Goal: Task Accomplishment & Management: Manage account settings

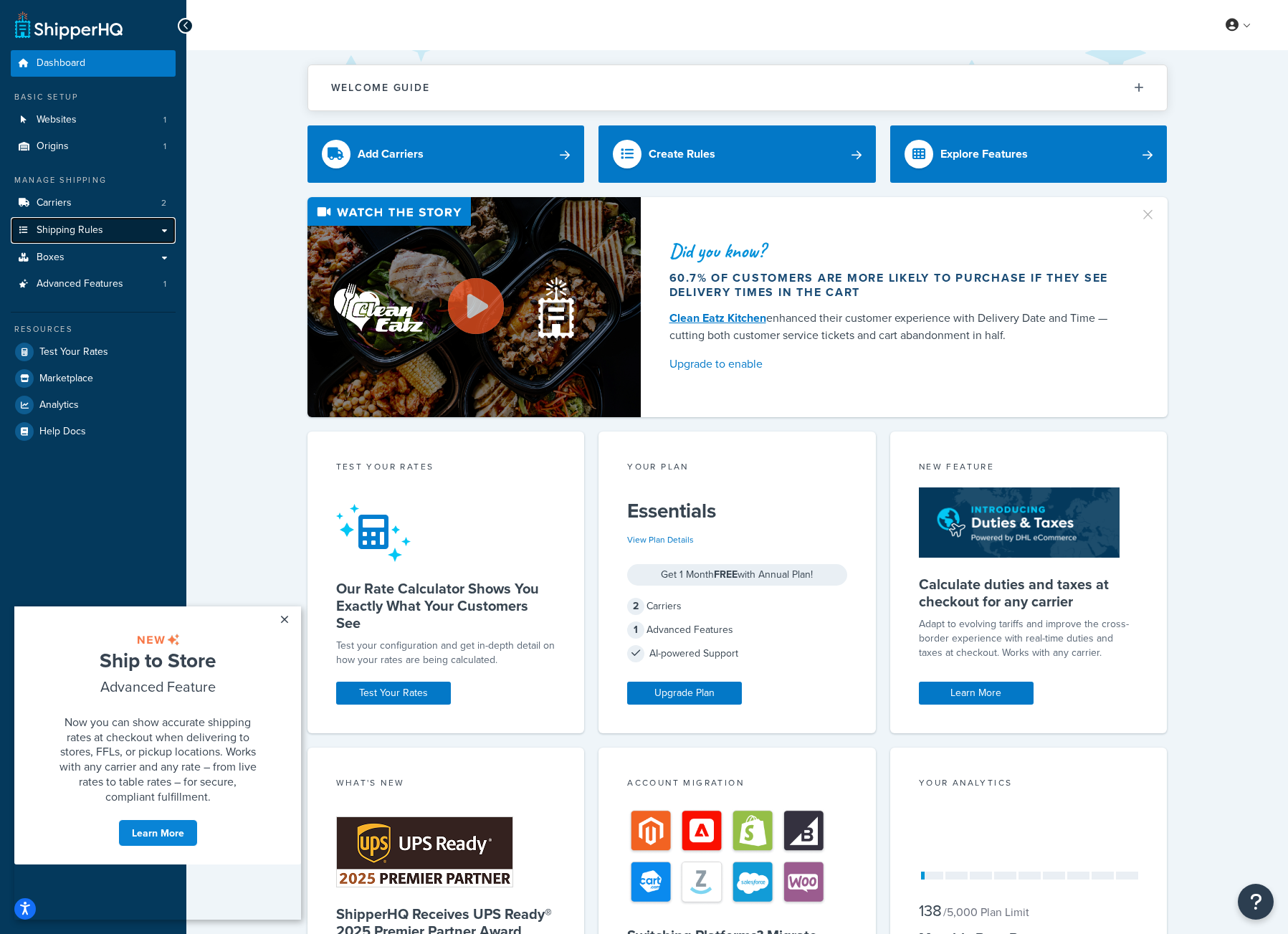
click at [67, 232] on span "Shipping Rules" at bounding box center [69, 230] width 66 height 12
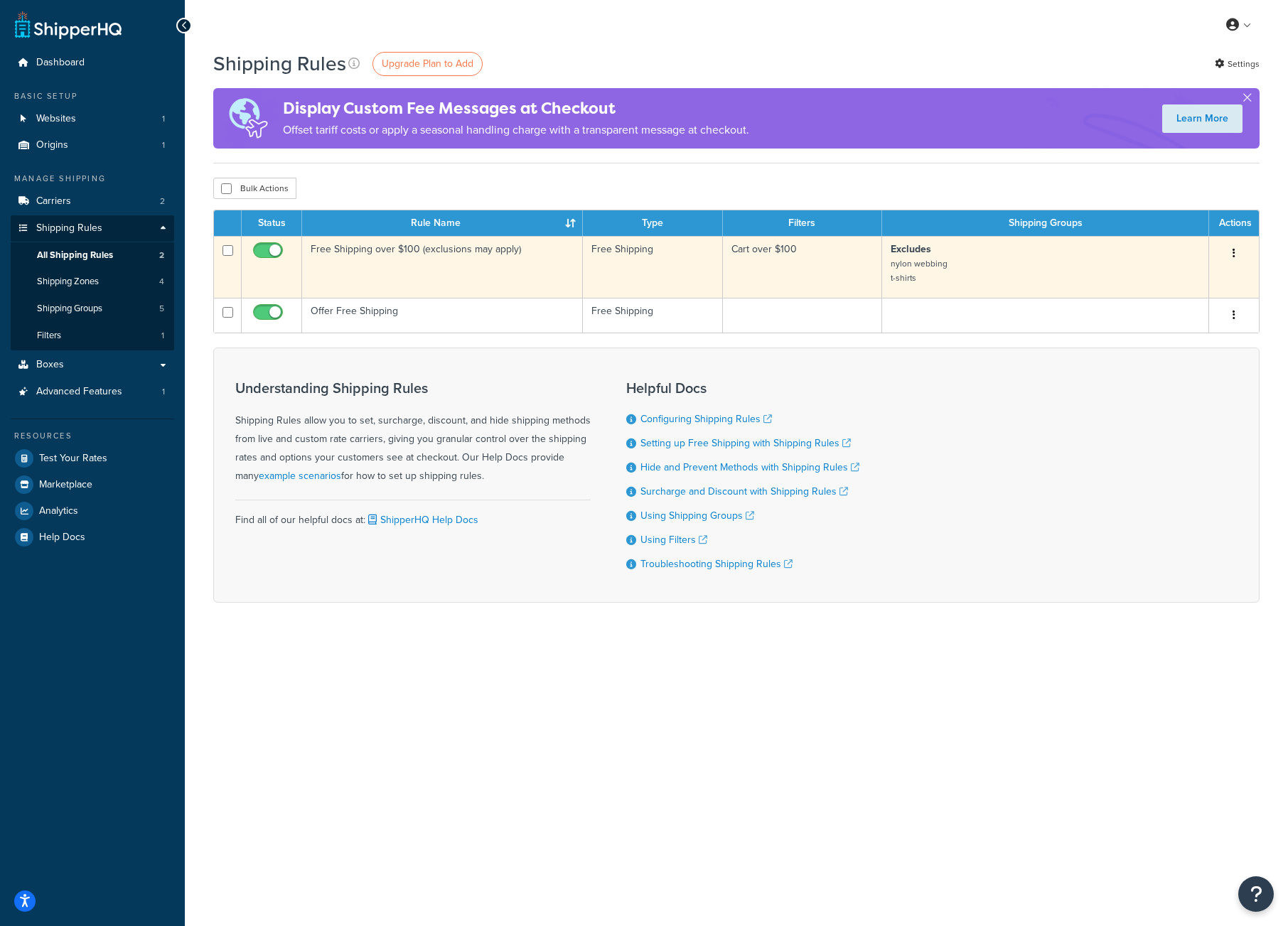
click at [968, 262] on p "Excludes nylon webbing t-shirts" at bounding box center [1044, 264] width 309 height 43
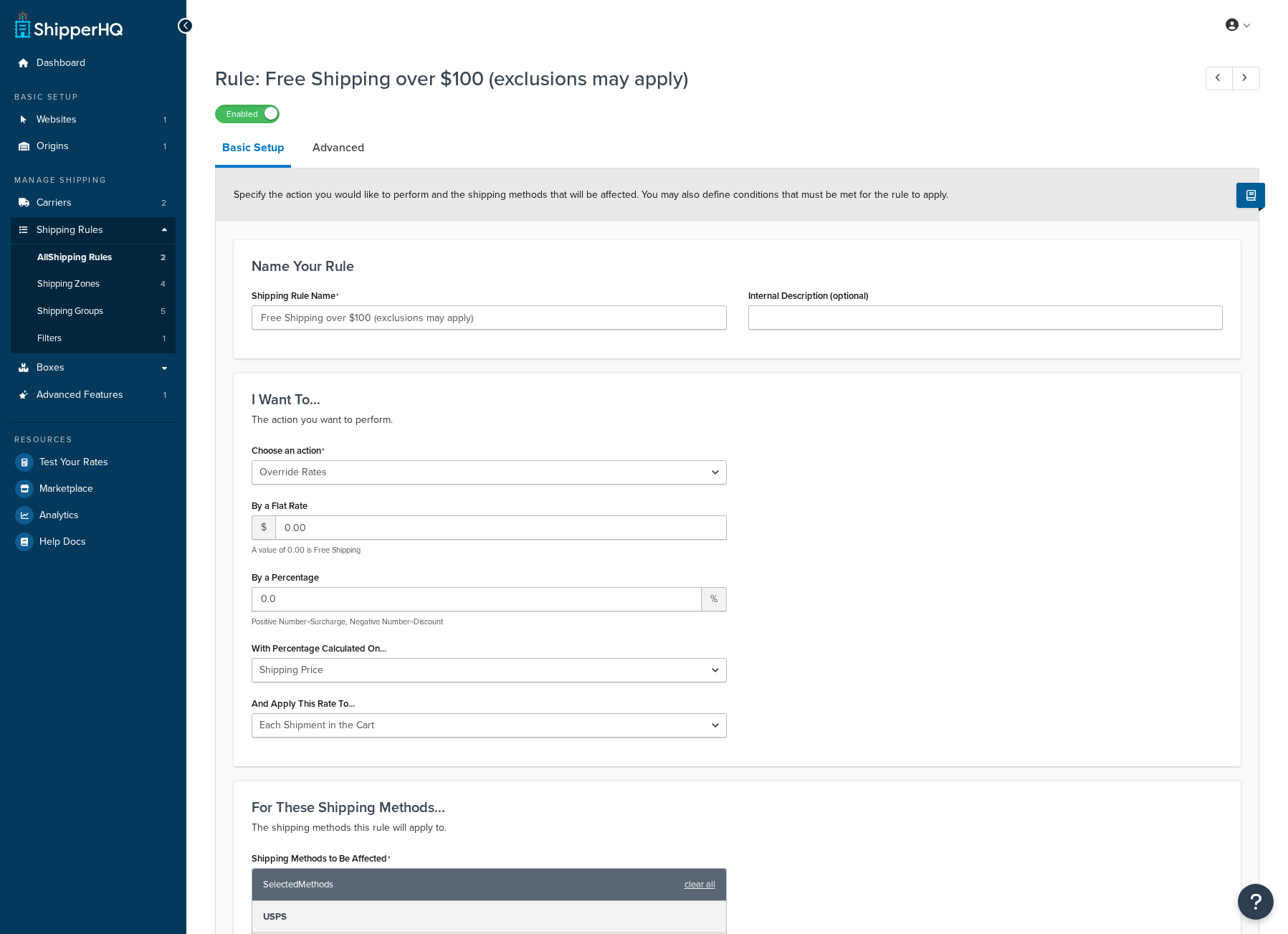
select select "OVERRIDE"
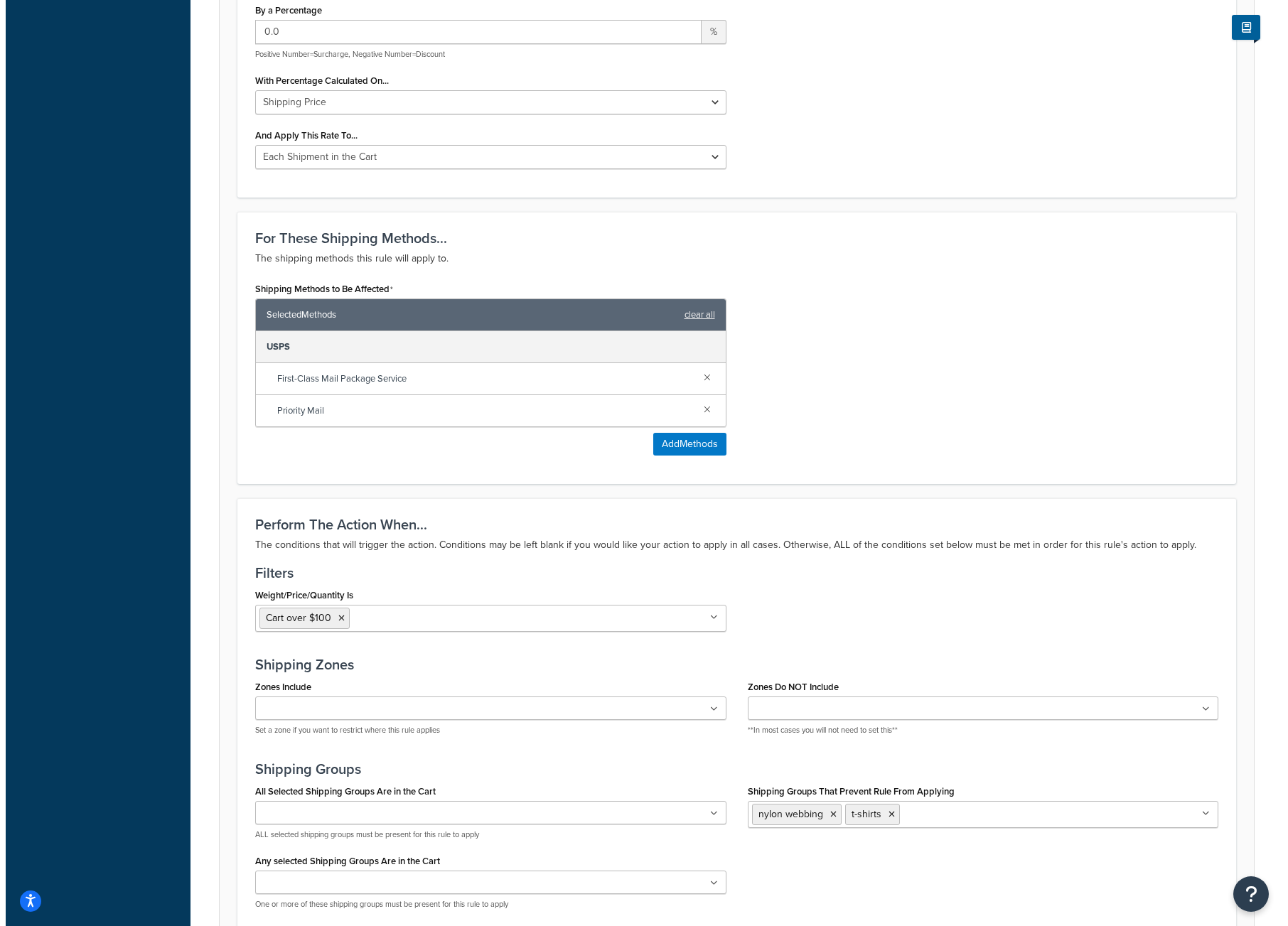
scroll to position [719, 0]
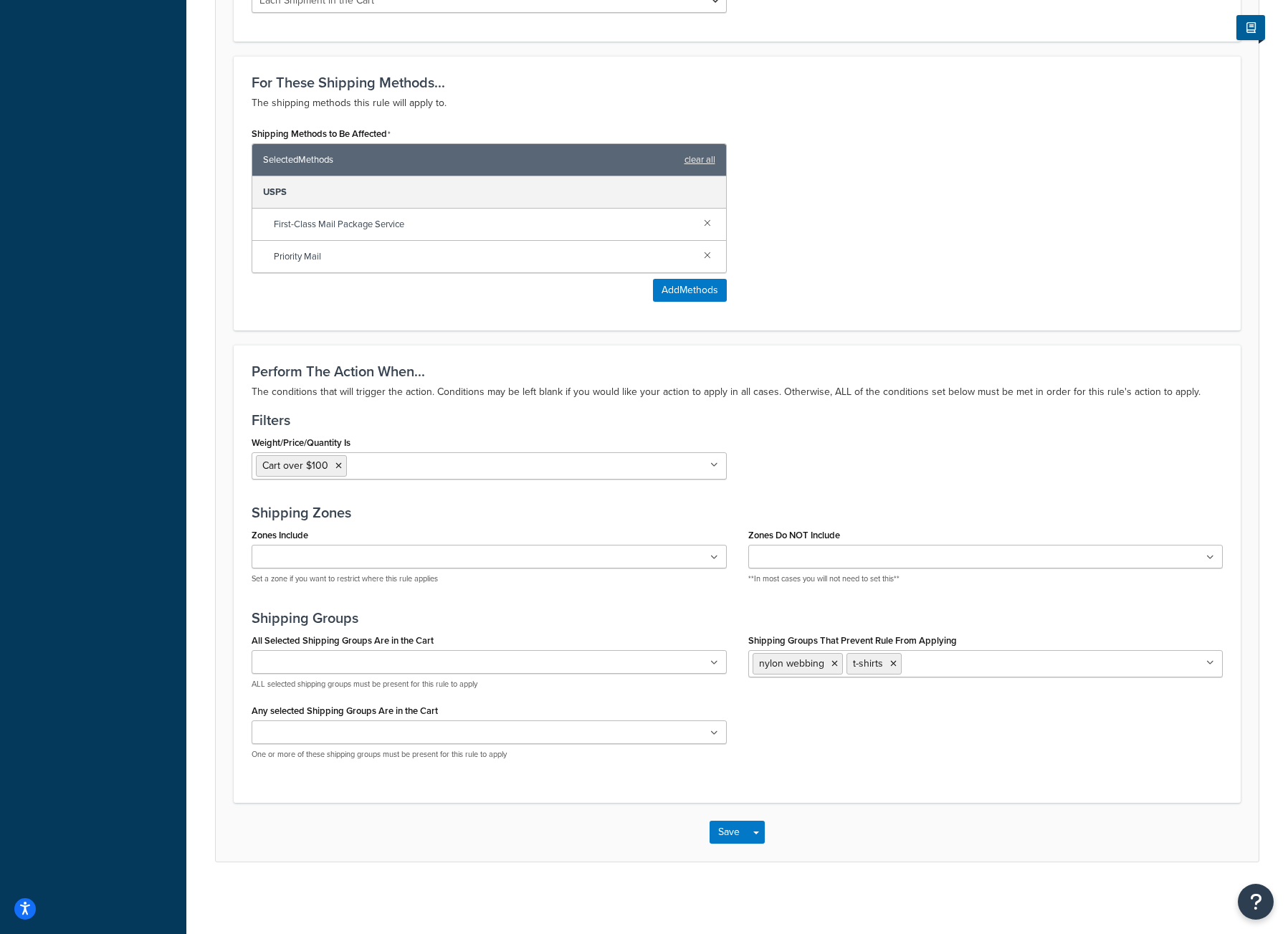
click at [1008, 664] on input "Shipping Groups That Prevent Rule From Applying" at bounding box center [969, 663] width 127 height 16
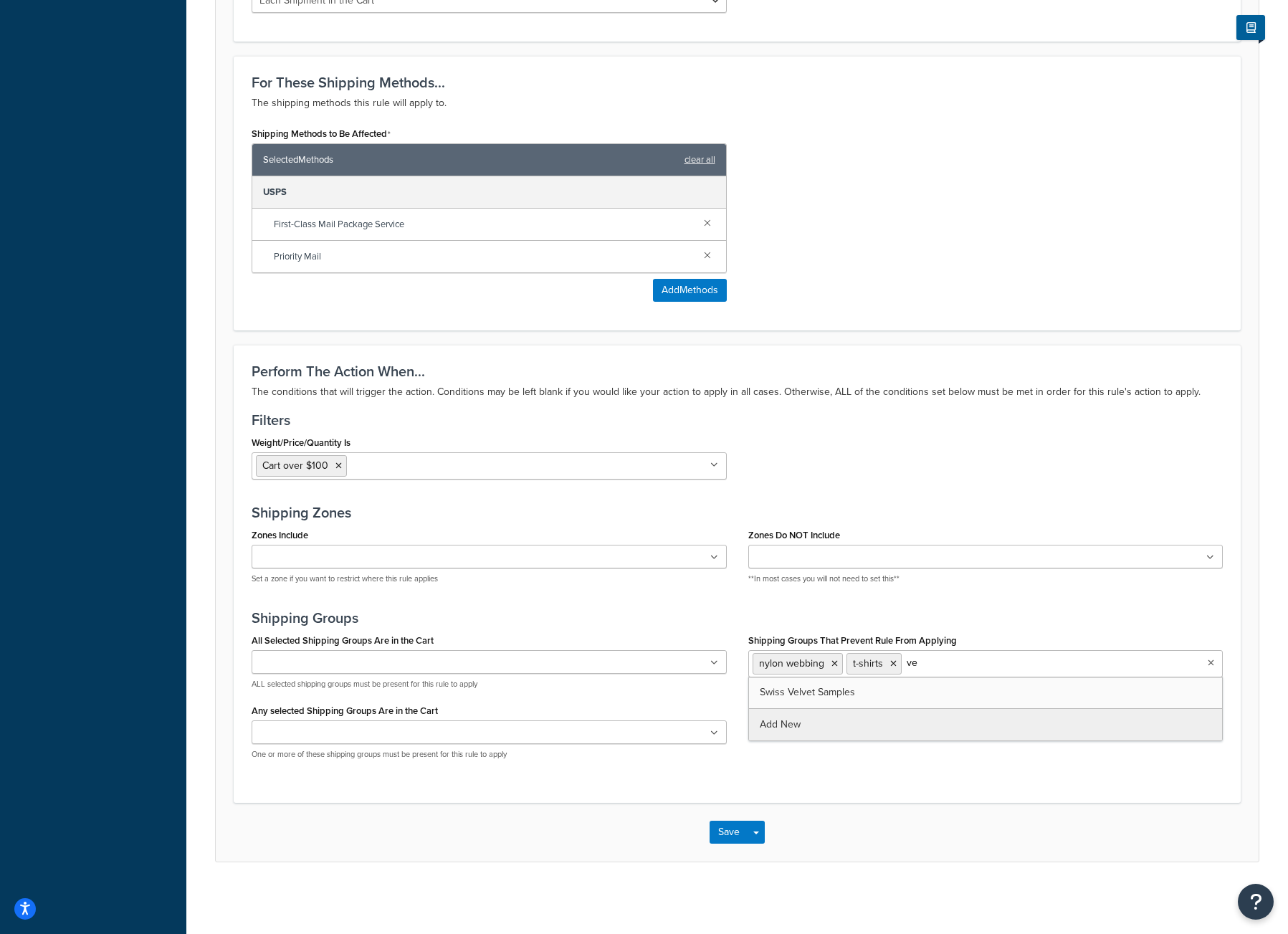
type input "v"
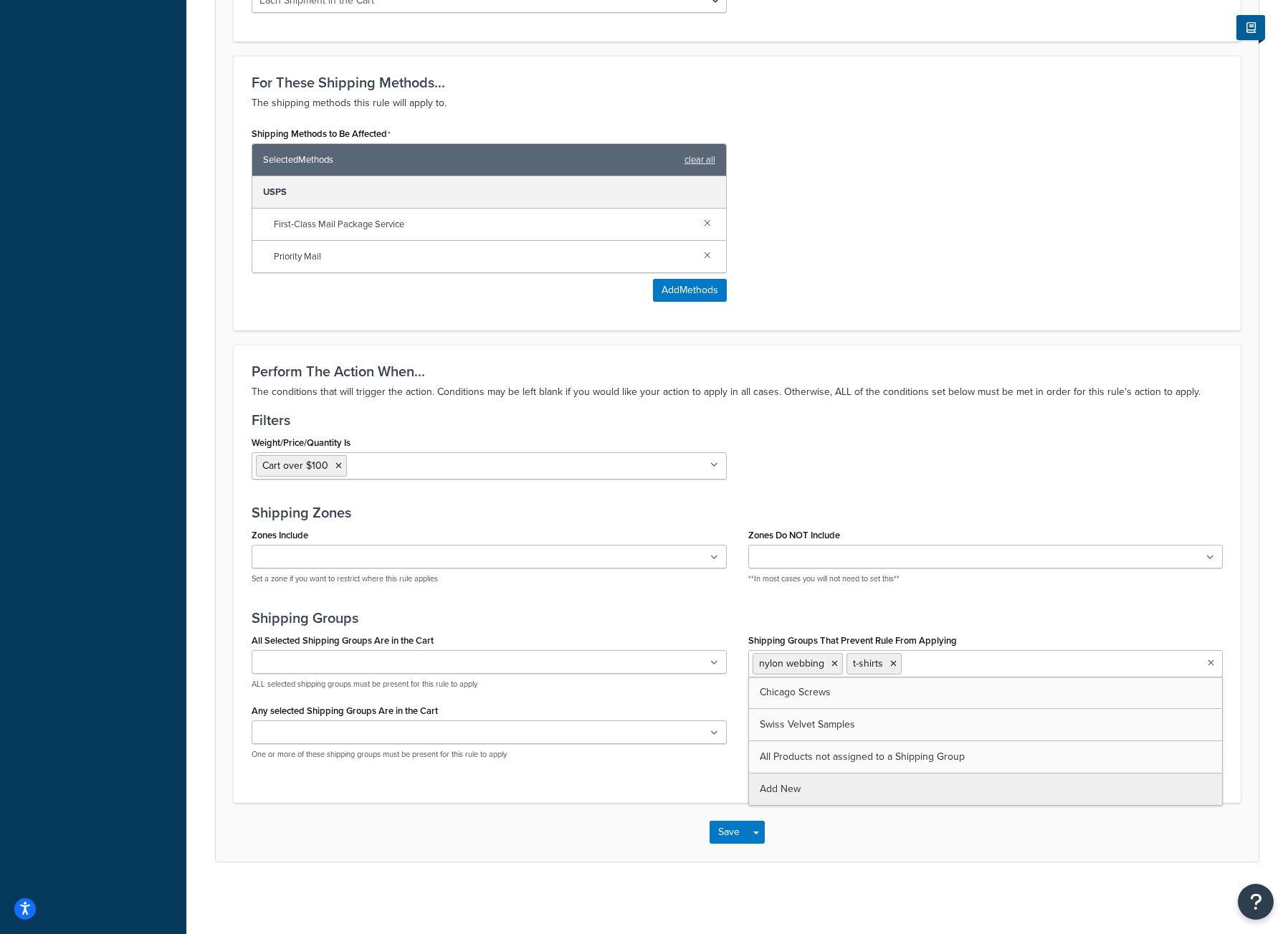
click at [805, 786] on div "Rule: Free Shipping over $100 (exclusions may apply) Enabled Basic Setup Advanc…" at bounding box center [737, 115] width 1102 height 1565
